Goal: Information Seeking & Learning: Check status

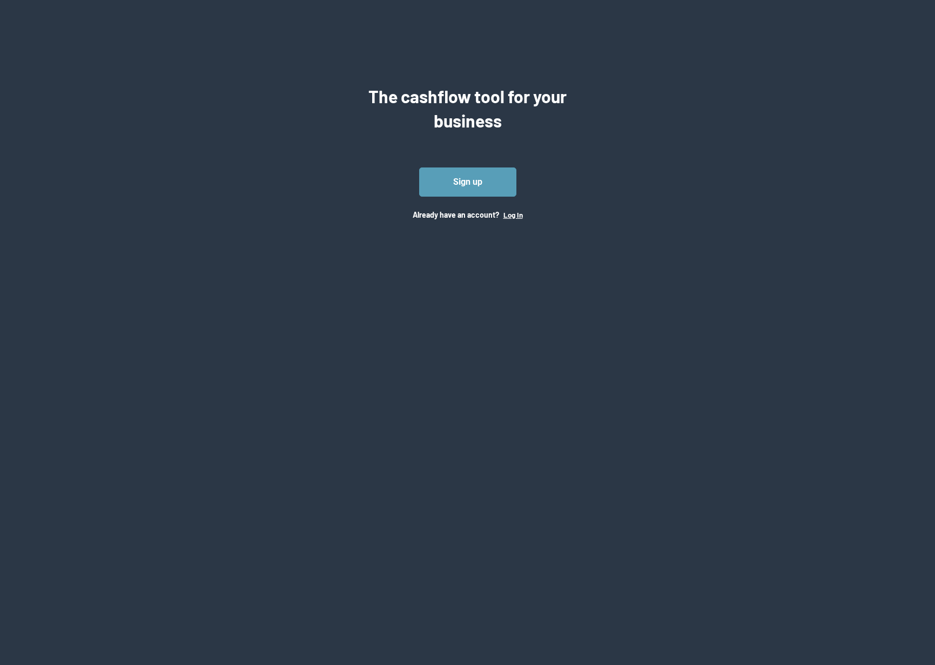
click at [514, 216] on button "Log In" at bounding box center [512, 215] width 19 height 9
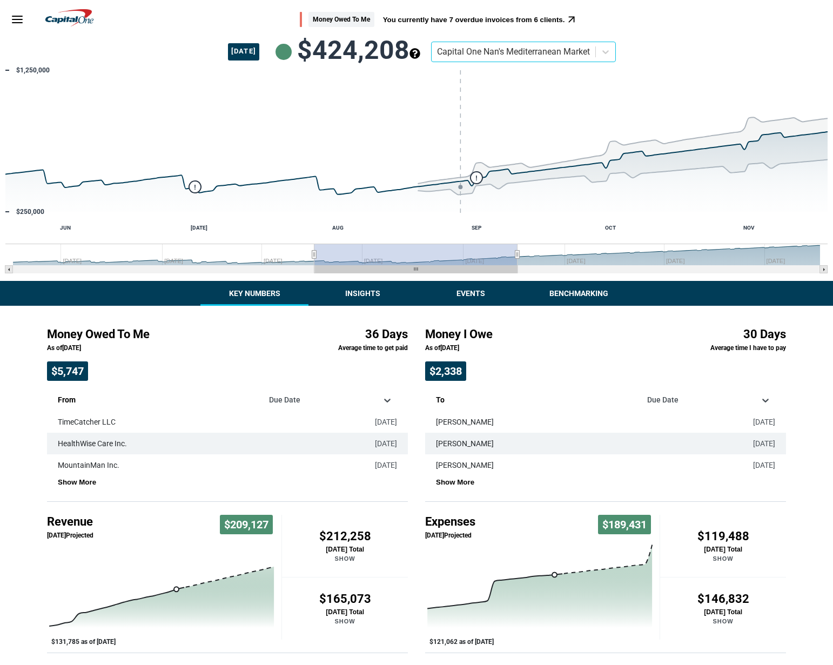
click at [362, 292] on button "Insights" at bounding box center [362, 293] width 108 height 25
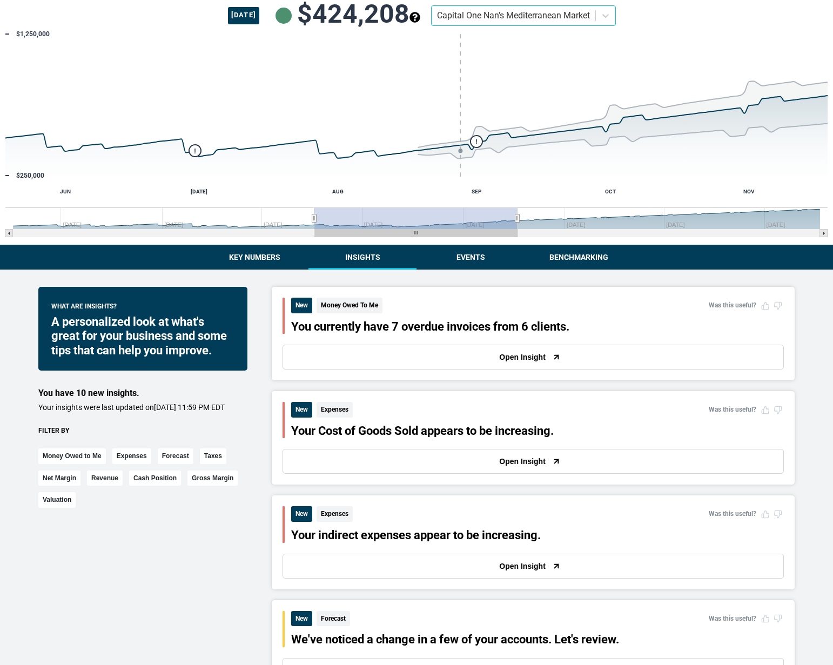
scroll to position [135, 0]
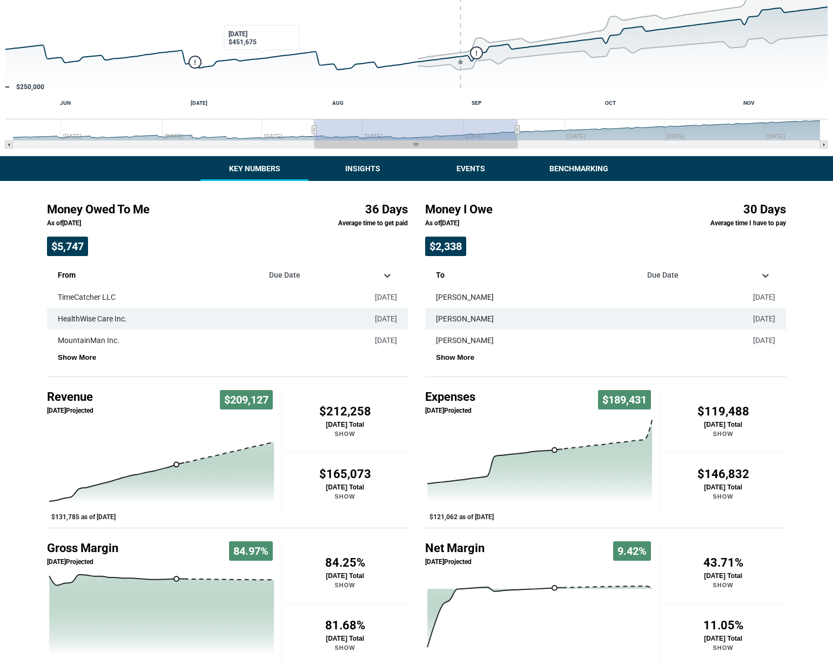
scroll to position [139, 0]
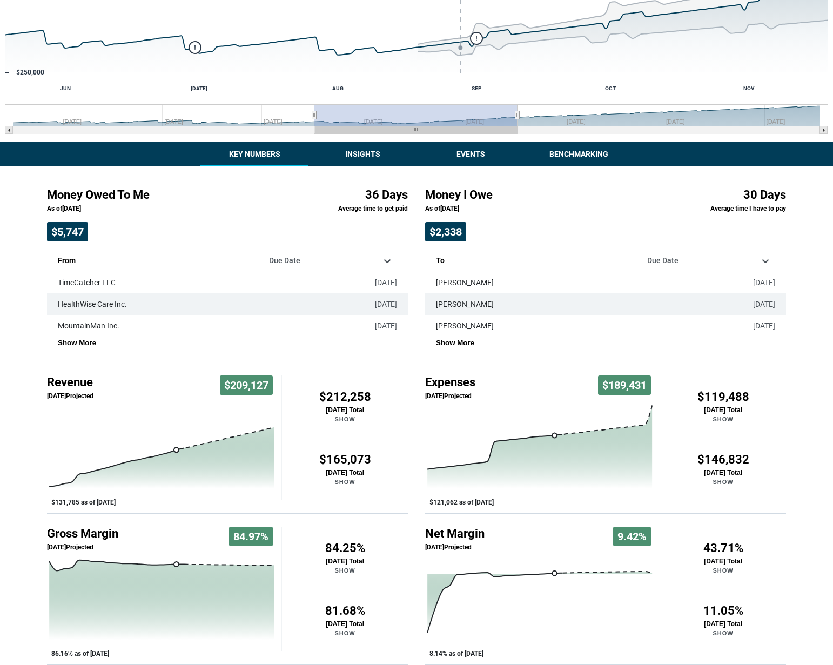
click at [349, 306] on td "08/13/2025" at bounding box center [377, 304] width 61 height 22
click at [310, 292] on td "TimeCatcher LLC" at bounding box center [197, 283] width 300 height 22
drag, startPoint x: 200, startPoint y: 155, endPoint x: 596, endPoint y: 161, distance: 396.0
click at [596, 161] on div "Key Numbers Insights Events Benchmarking" at bounding box center [416, 154] width 833 height 25
